Goal: Navigation & Orientation: Find specific page/section

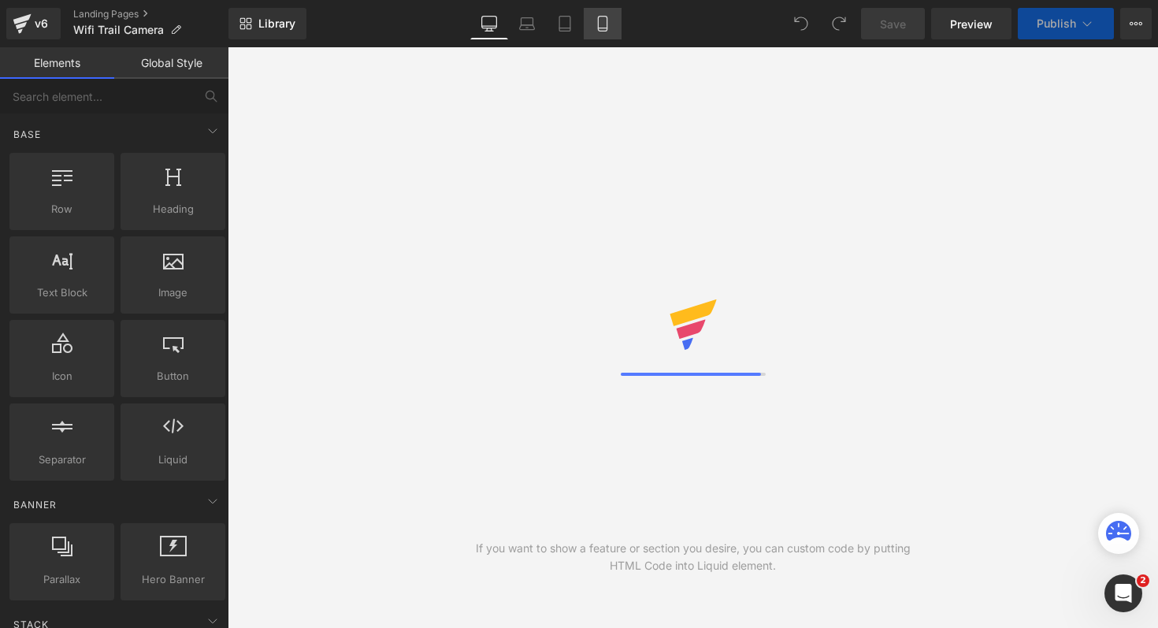
click at [567, 29] on icon at bounding box center [565, 24] width 16 height 16
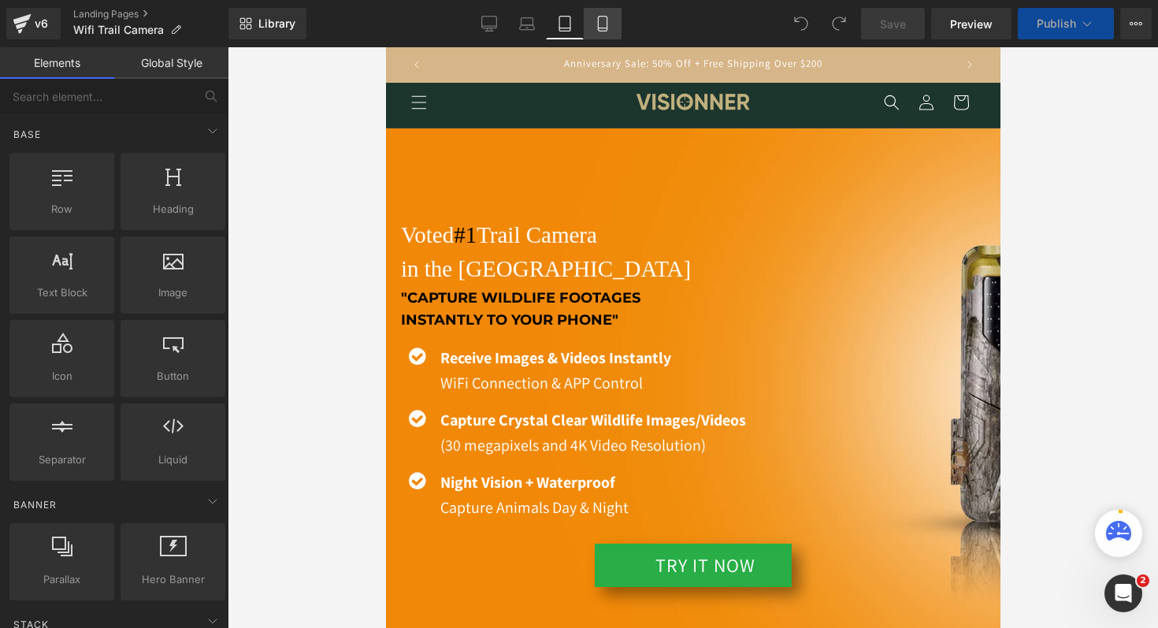
click at [601, 27] on icon at bounding box center [603, 24] width 16 height 16
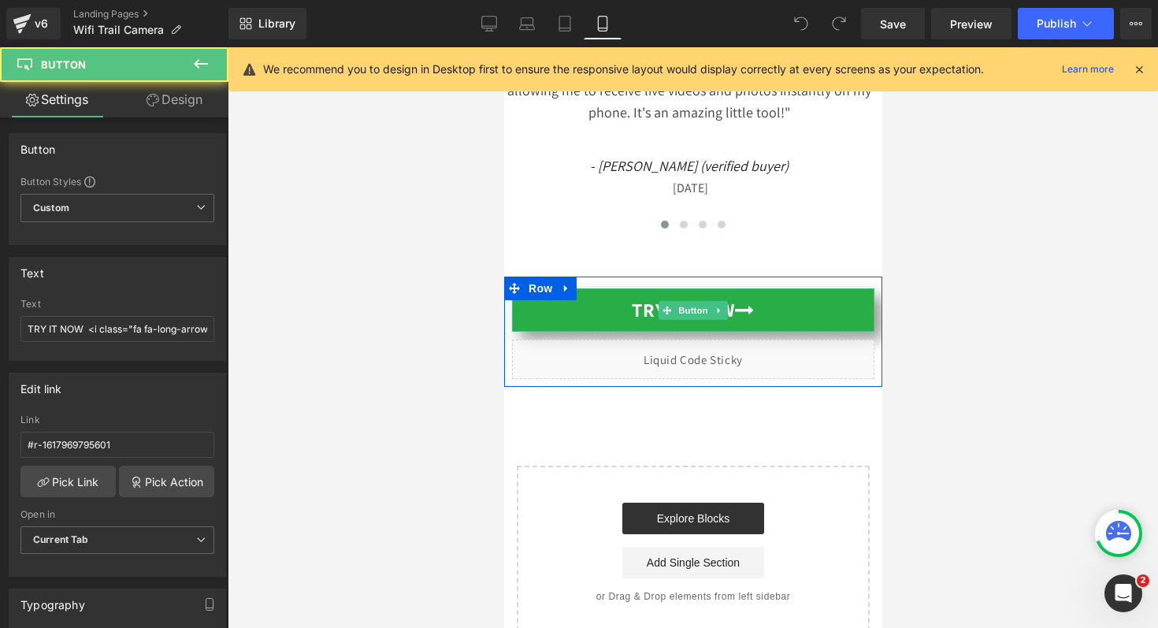
click at [731, 328] on link "TRY IT NOW" at bounding box center [692, 309] width 363 height 43
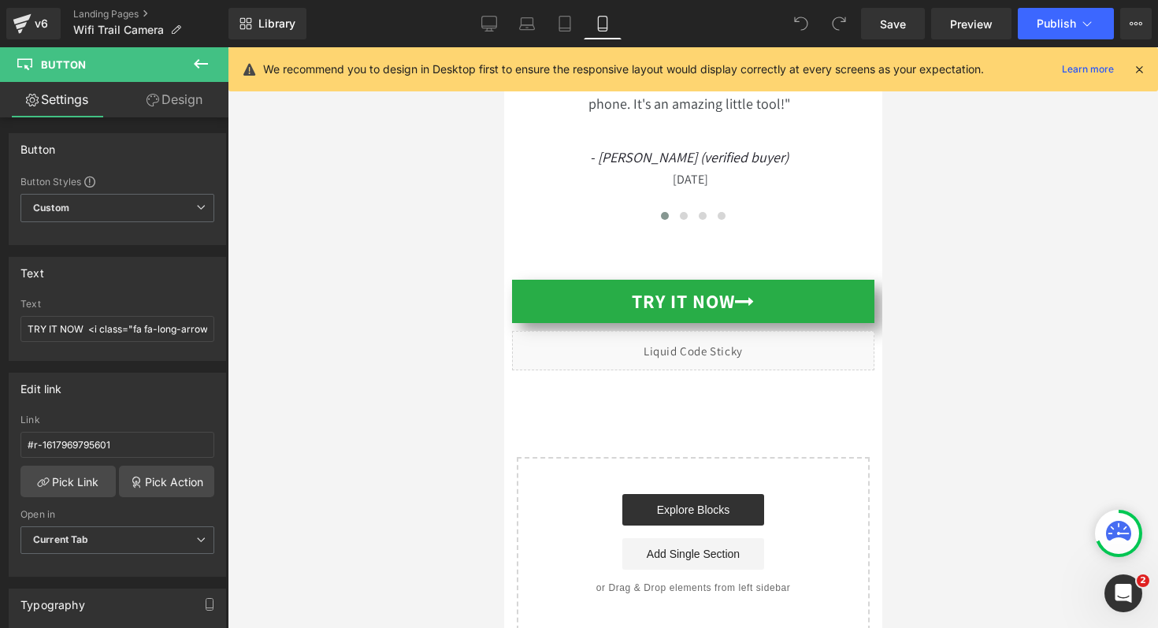
scroll to position [0, 566]
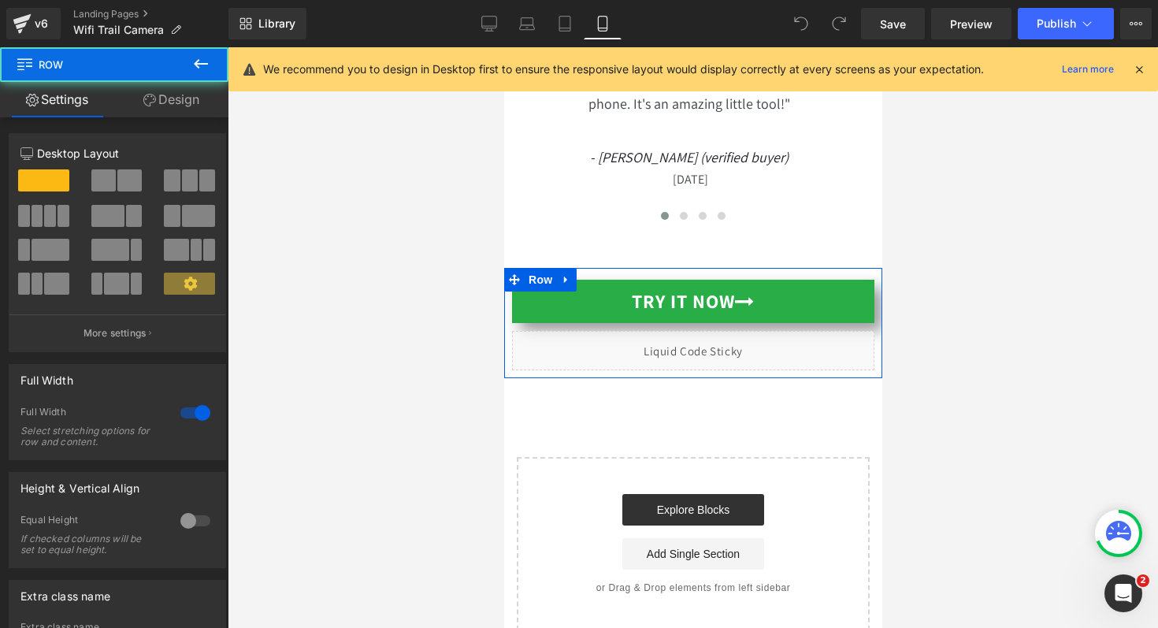
click at [588, 306] on div "TRY IT NOW Button Liquid" at bounding box center [692, 319] width 363 height 102
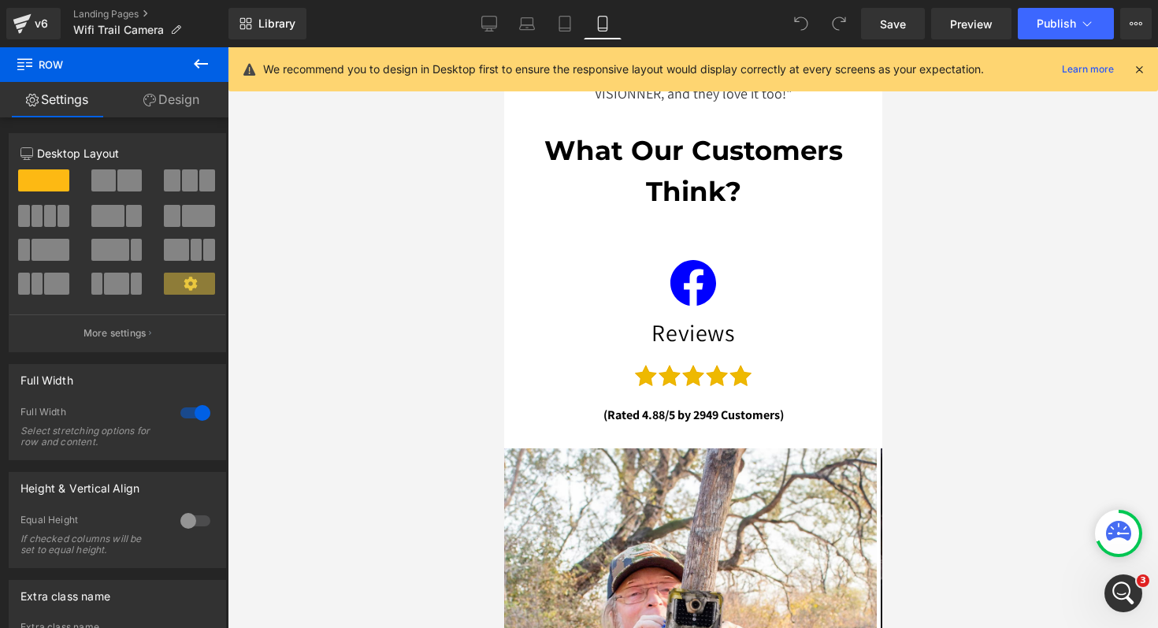
scroll to position [14515, 0]
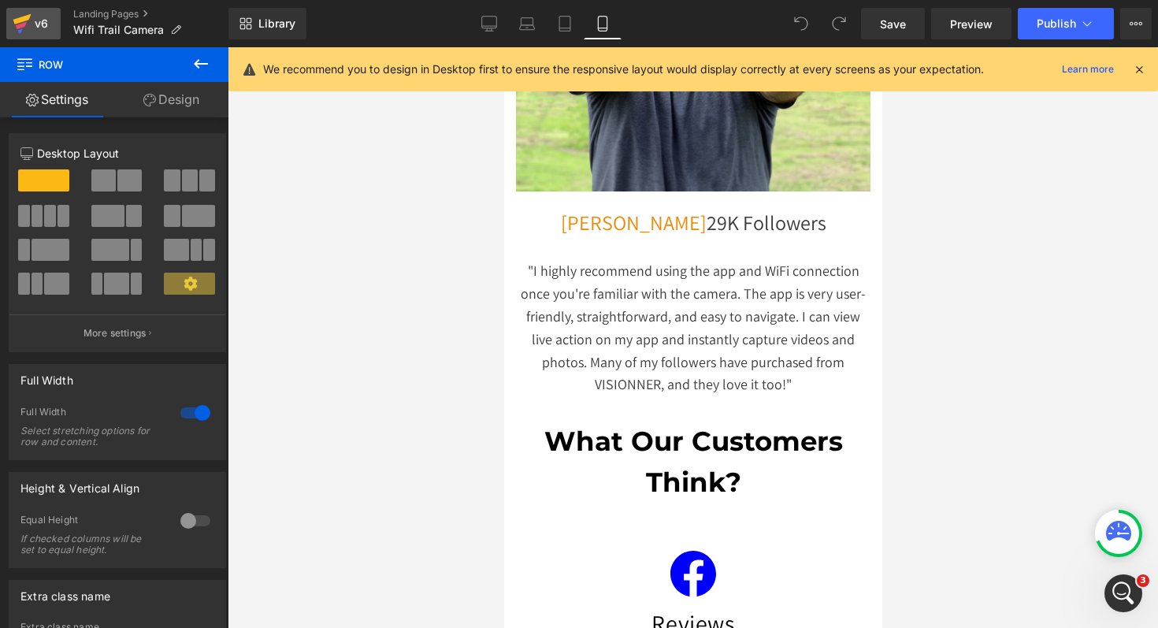
click at [32, 14] on div "v6" at bounding box center [42, 23] width 20 height 20
